Goal: Check status: Check status

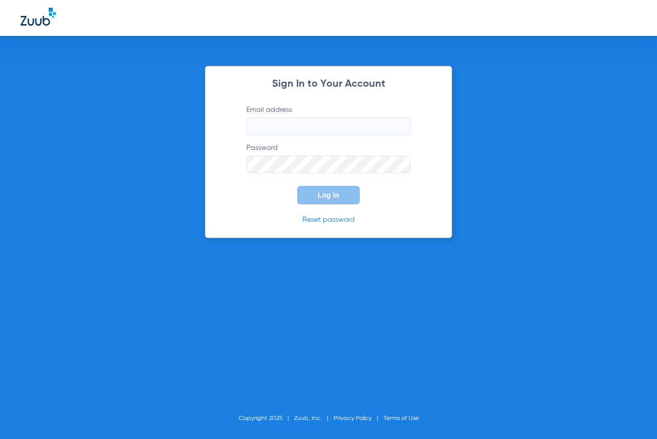
type input "[EMAIL_ADDRESS][DOMAIN_NAME]"
click at [325, 193] on span "Log In" at bounding box center [329, 195] width 22 height 8
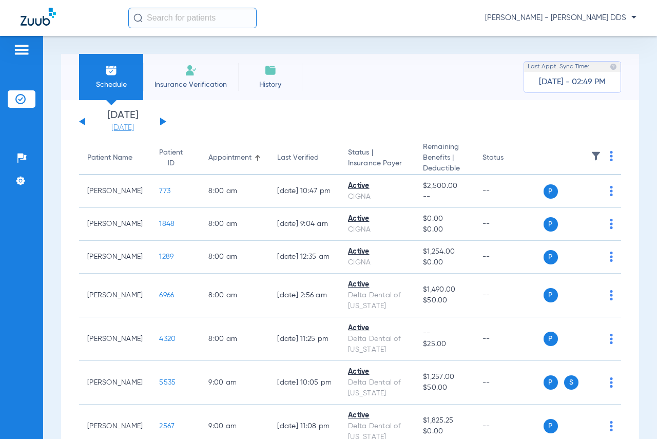
click at [136, 123] on link "[DATE]" at bounding box center [123, 128] width 62 height 10
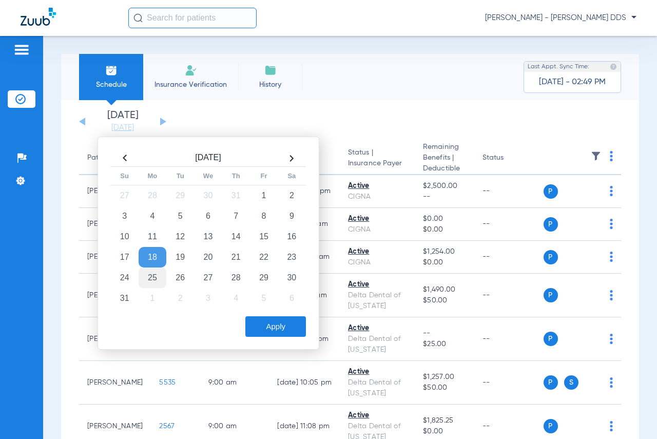
click at [155, 280] on td "25" at bounding box center [153, 278] width 28 height 21
click at [264, 328] on button "Apply" at bounding box center [275, 326] width 61 height 21
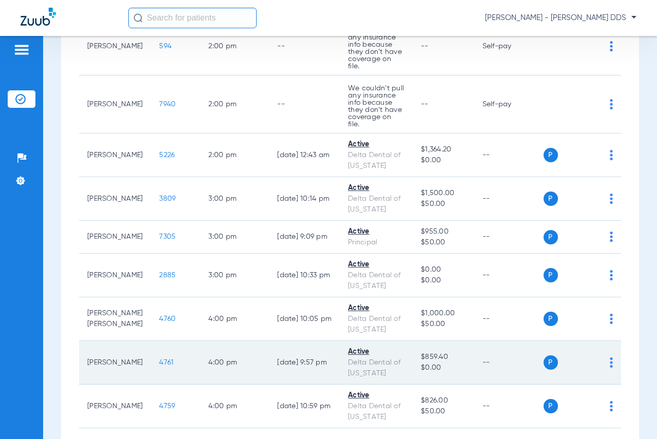
scroll to position [961, 0]
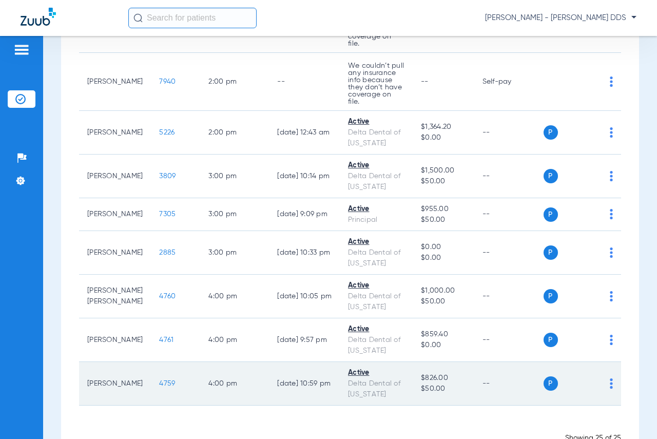
click at [159, 380] on span "4759" at bounding box center [167, 383] width 16 height 7
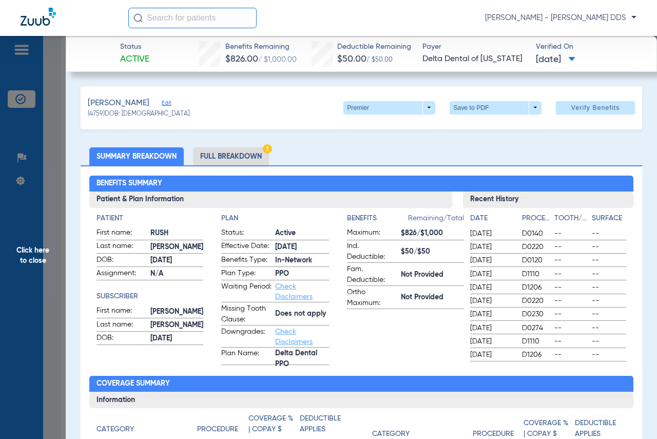
click at [38, 235] on span "Click here to close" at bounding box center [33, 255] width 66 height 439
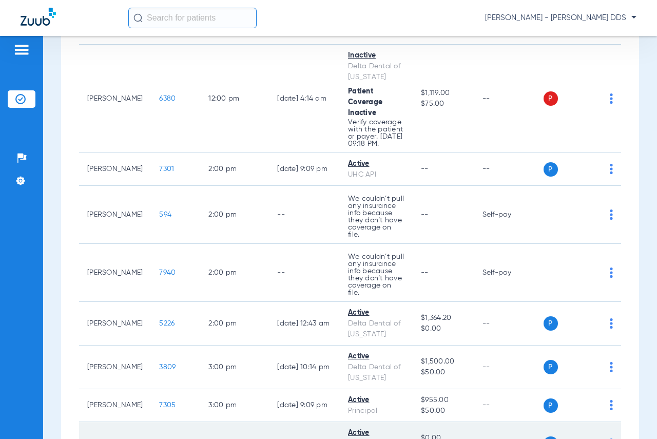
scroll to position [756, 0]
